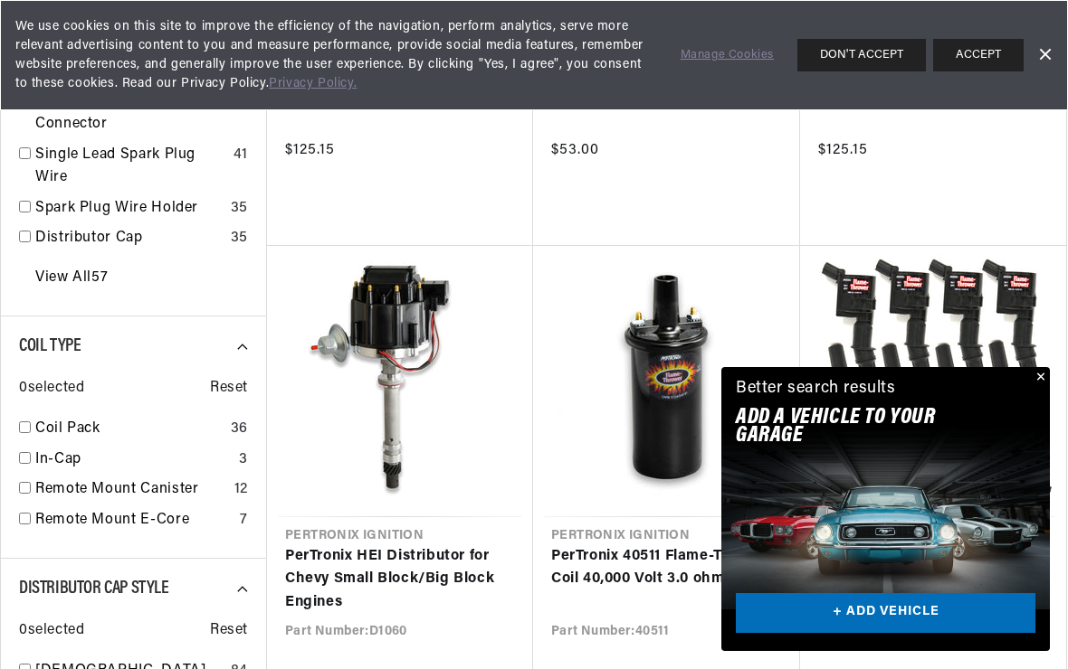
scroll to position [831, 0]
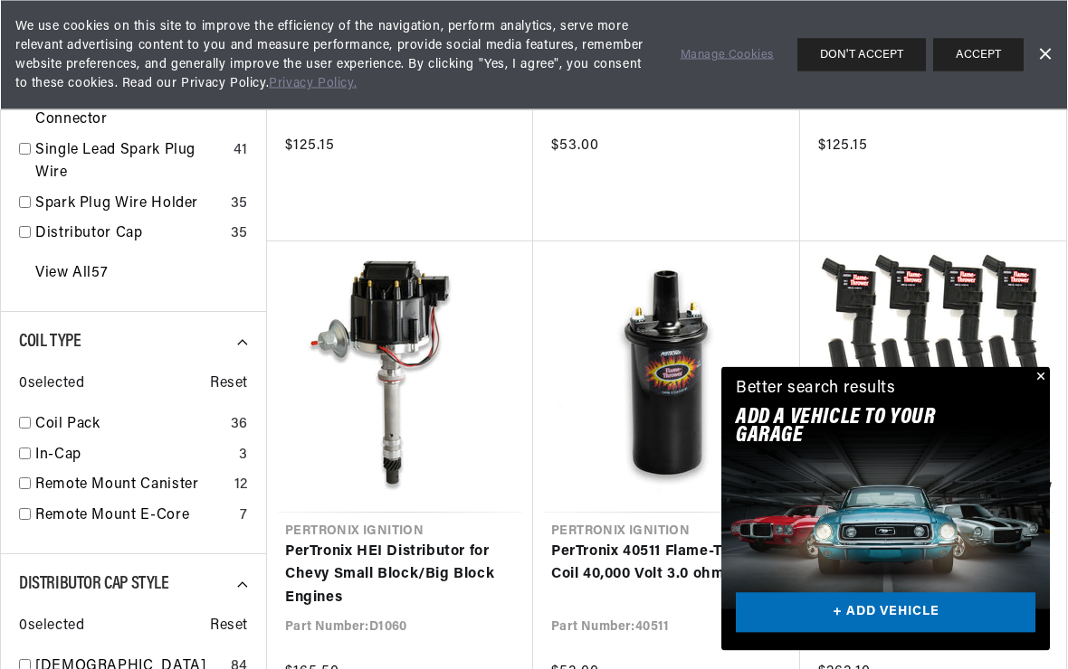
click at [1040, 389] on button "Close" at bounding box center [1039, 378] width 22 height 22
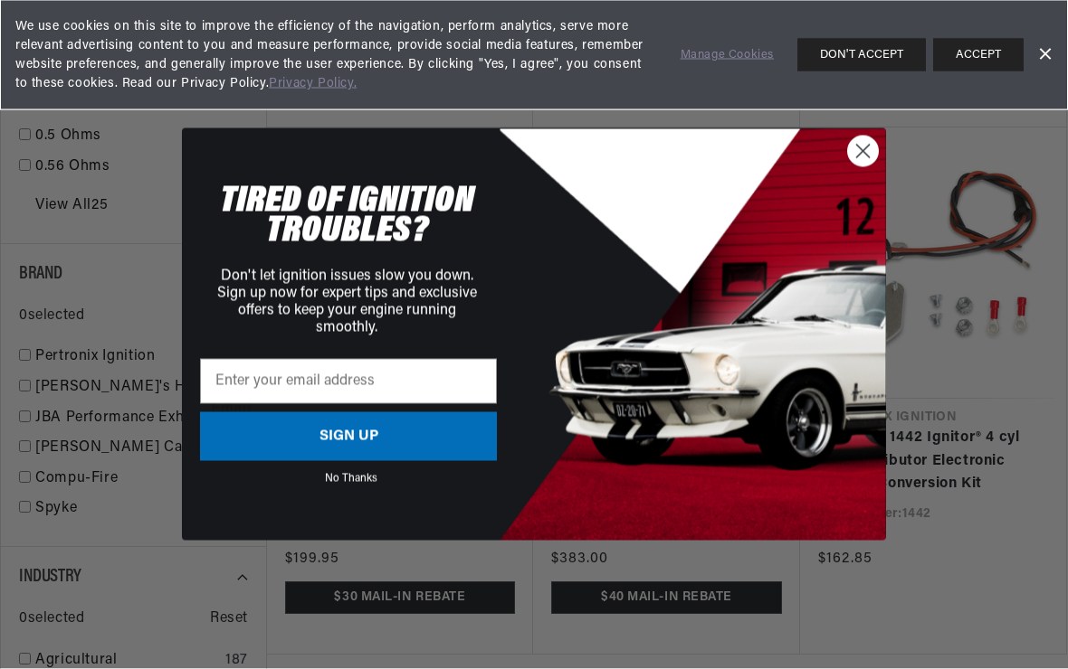
scroll to position [2000, 0]
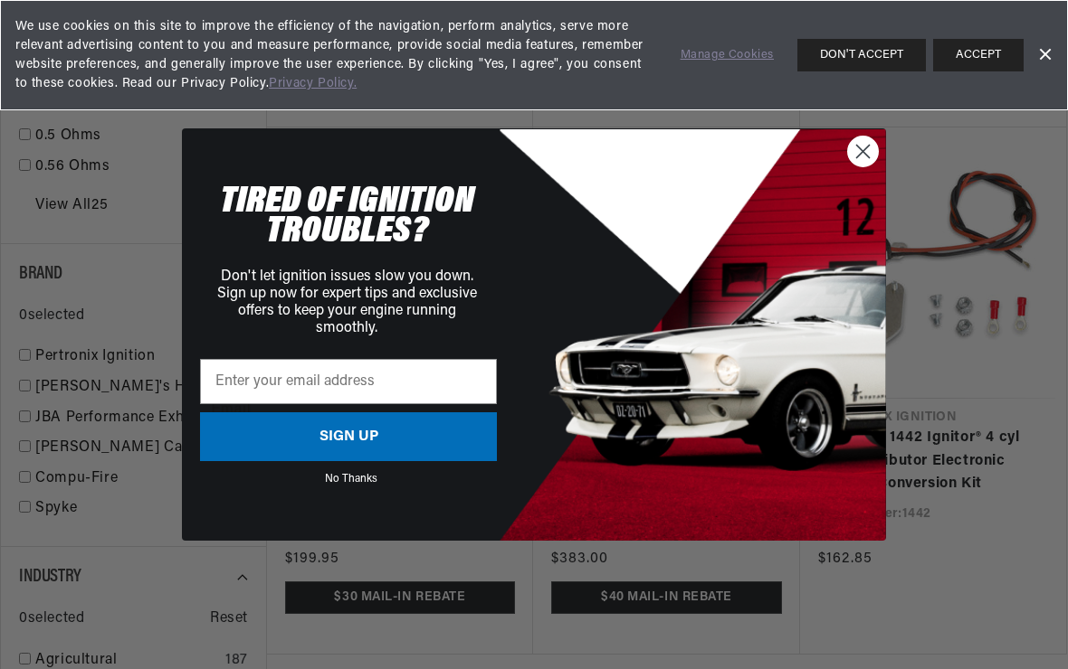
click at [869, 166] on circle "Close dialog" at bounding box center [863, 152] width 30 height 30
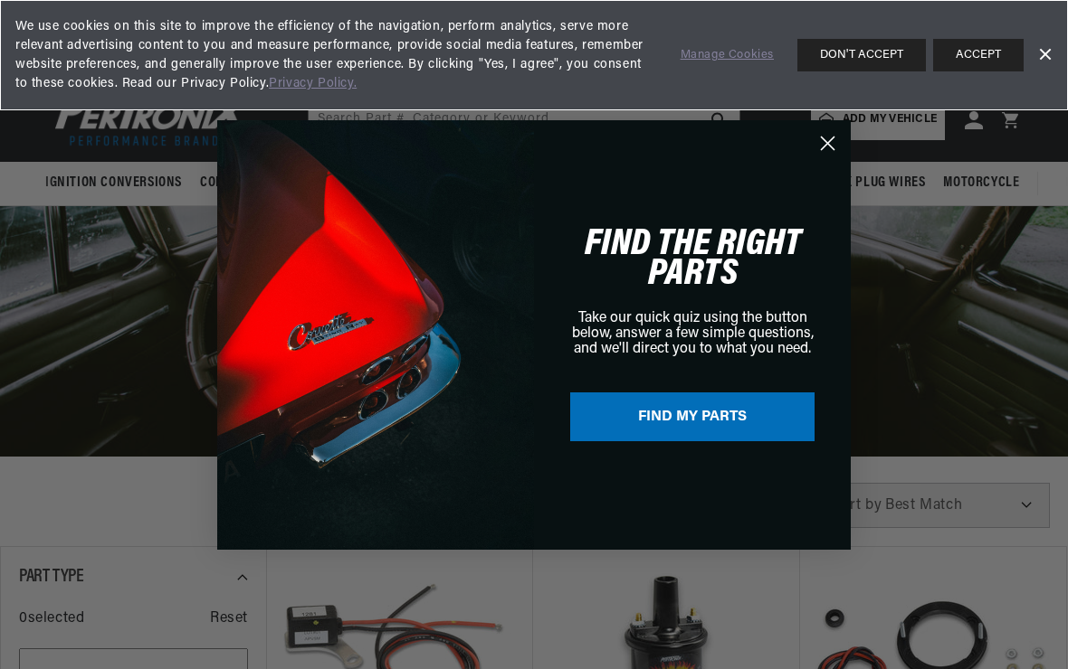
click at [824, 152] on circle "Close dialog" at bounding box center [827, 143] width 30 height 30
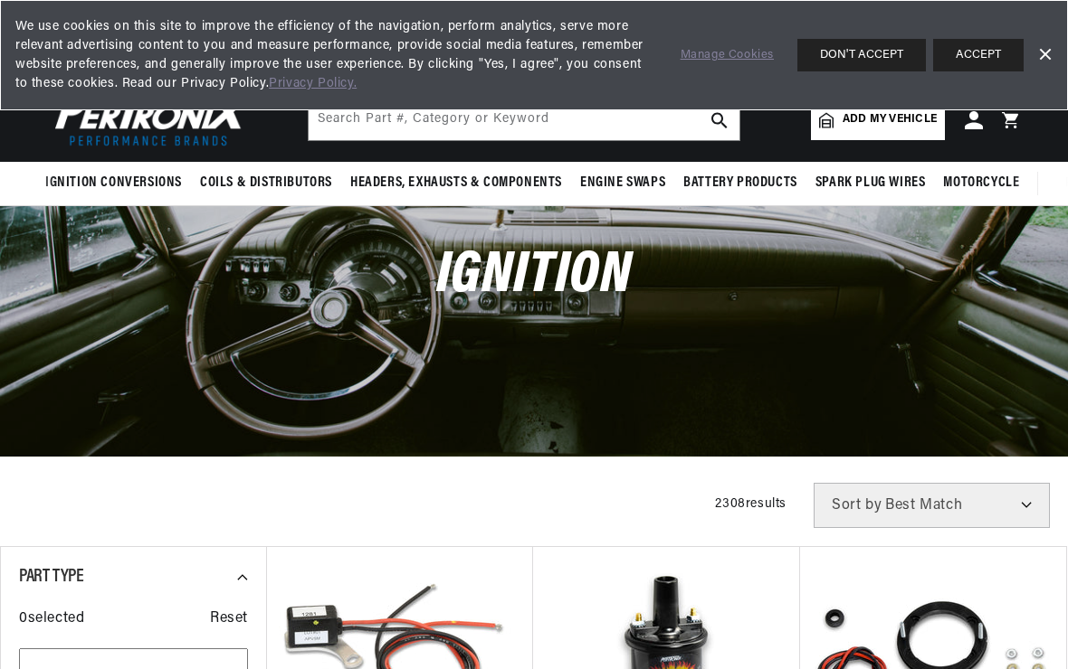
scroll to position [0, 47]
click at [599, 129] on input "text" at bounding box center [524, 120] width 431 height 40
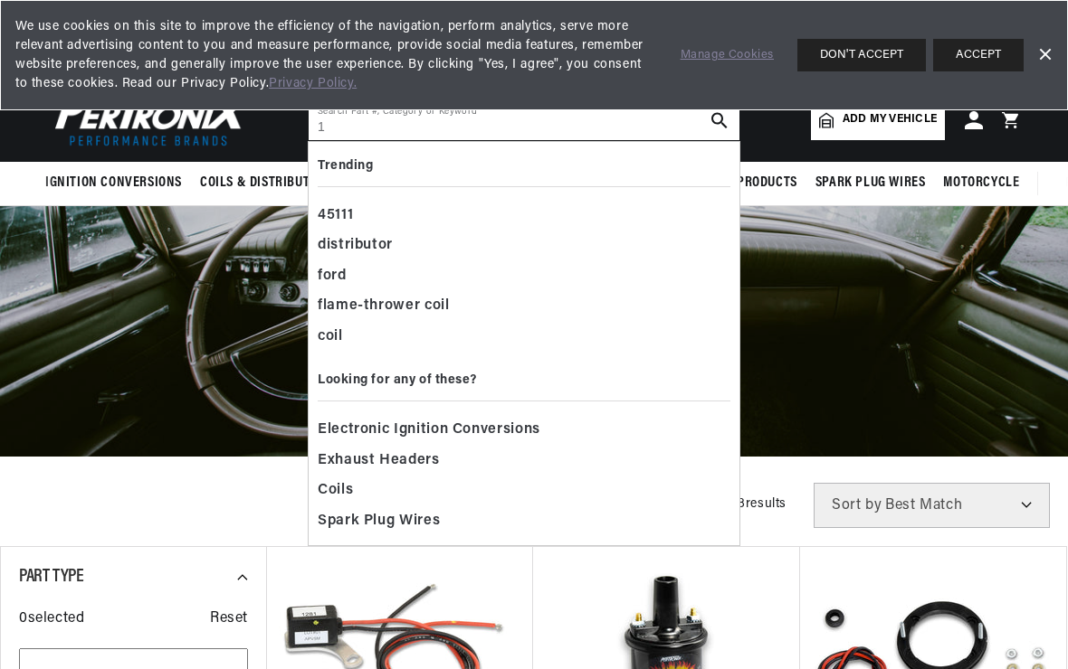
scroll to position [0, 676]
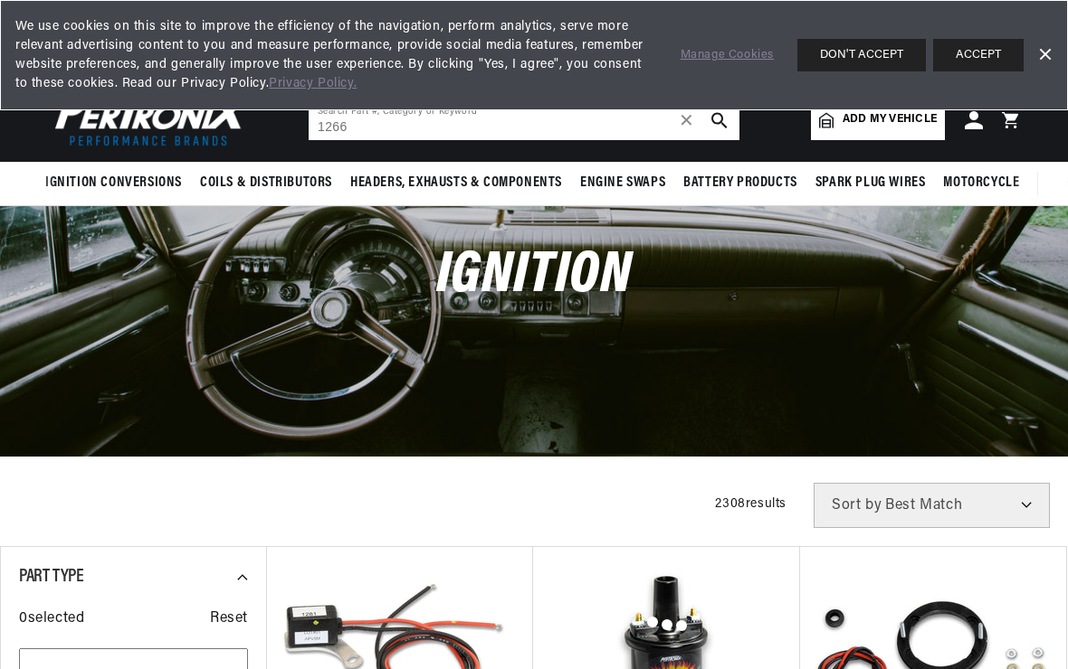
type input "1266"
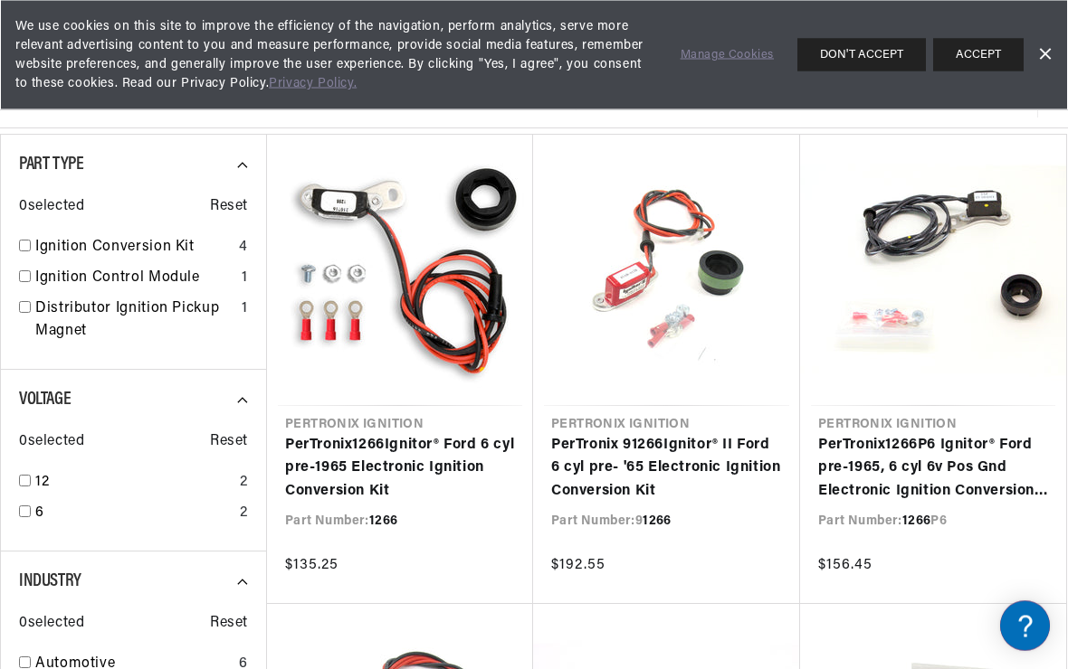
scroll to position [207, 0]
click at [431, 434] on link "PerTronix 1266 Ignitor® Ford 6 cyl pre-1965 Electronic Ignition Conversion Kit" at bounding box center [400, 469] width 230 height 70
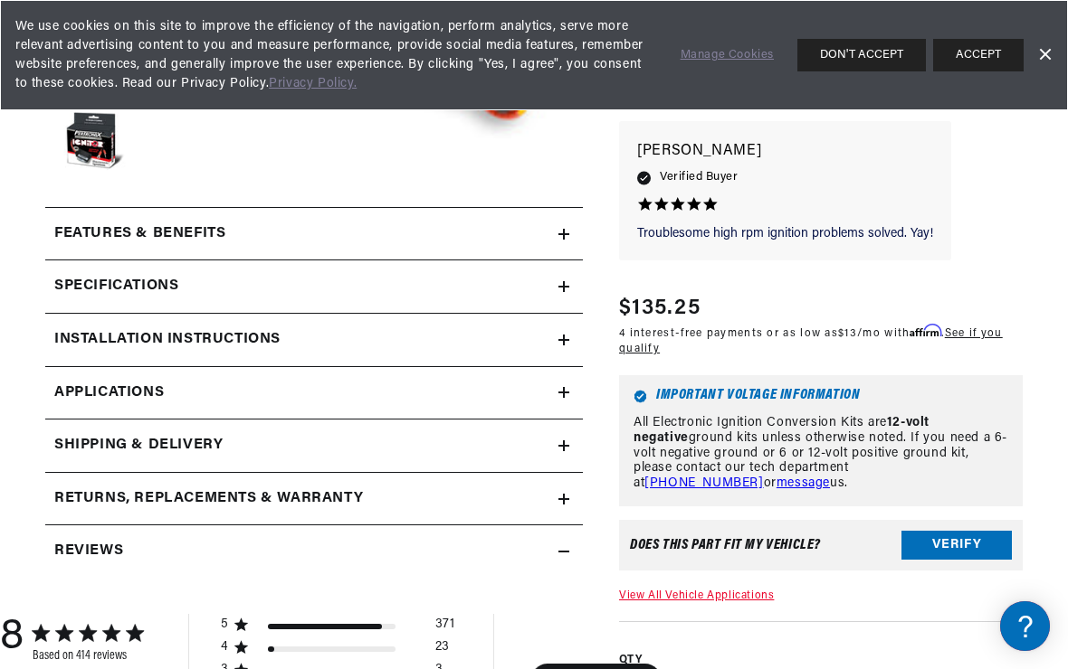
scroll to position [593, 0]
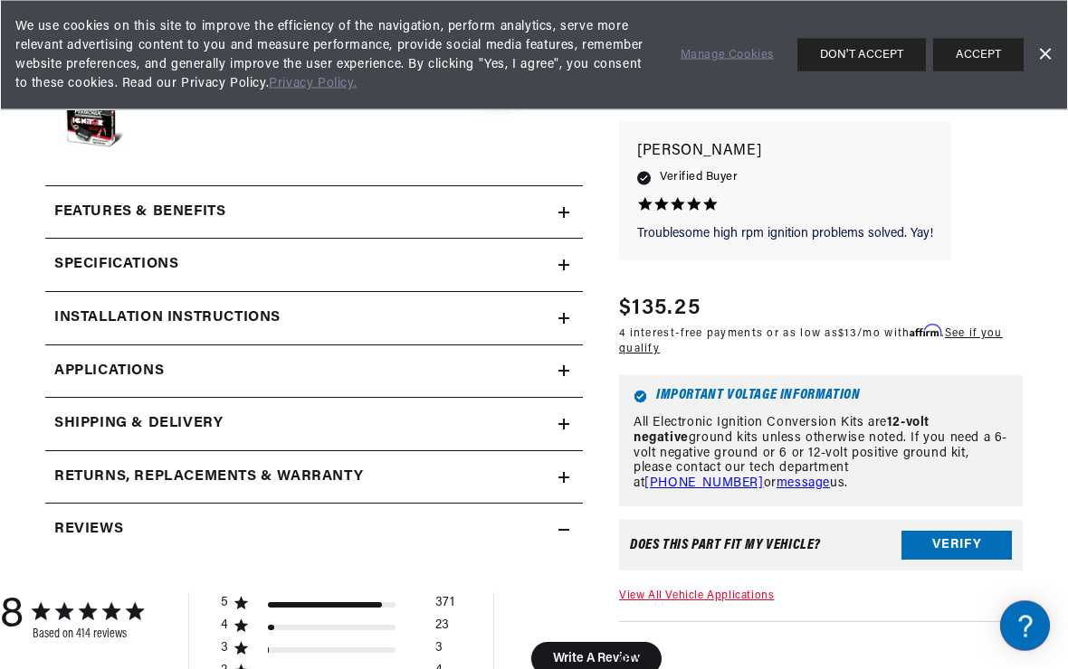
click at [97, 225] on h2 "Shipping & Delivery" at bounding box center [139, 214] width 171 height 24
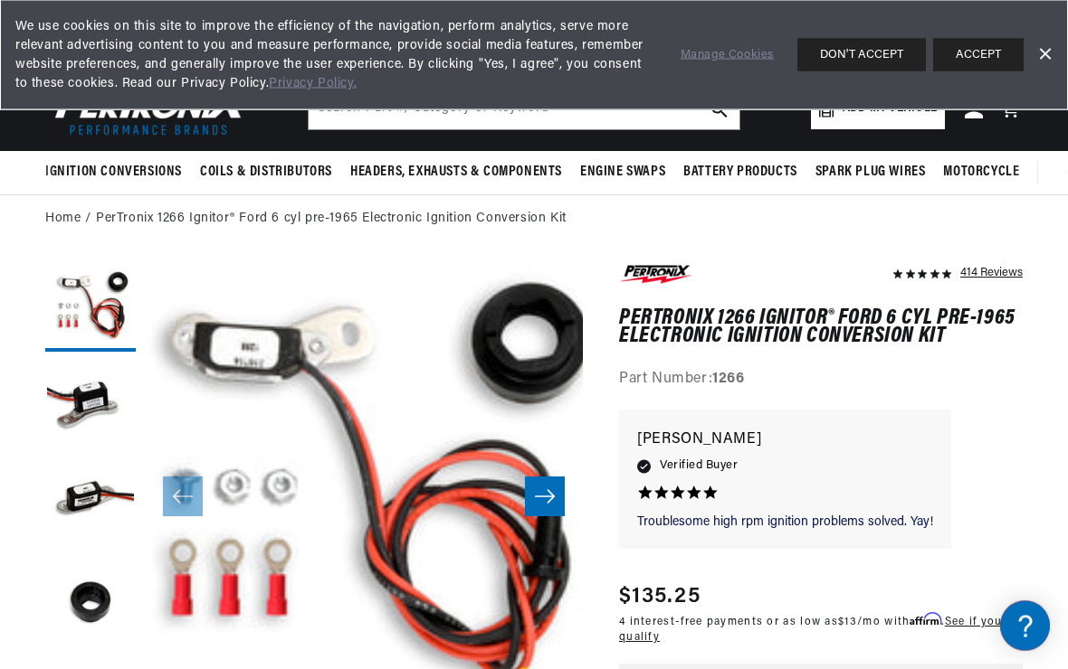
scroll to position [0, 0]
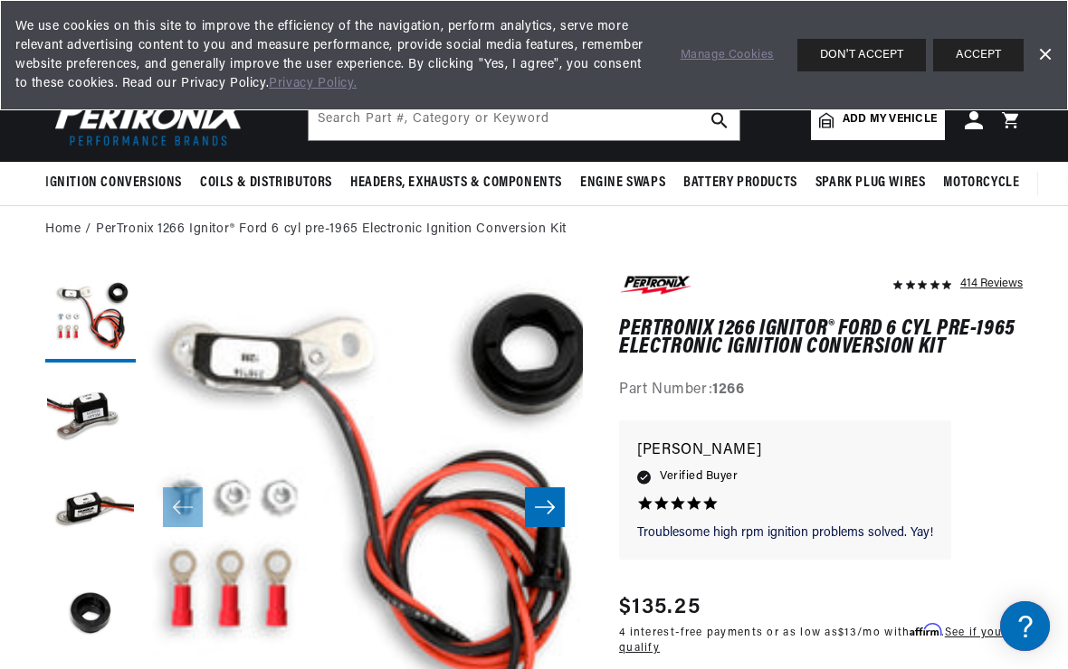
click at [1042, 60] on link "Dismiss Banner" at bounding box center [1043, 55] width 27 height 27
